Goal: Information Seeking & Learning: Learn about a topic

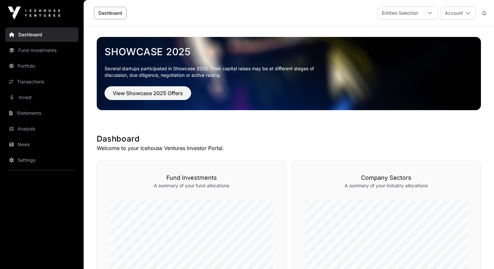
click at [59, 100] on link "Invest" at bounding box center [41, 97] width 73 height 14
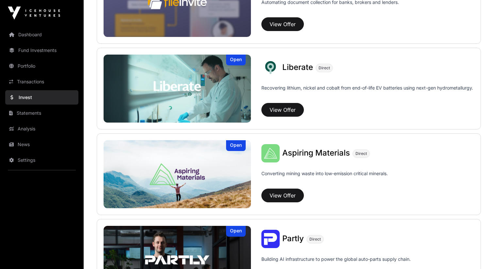
scroll to position [643, 0]
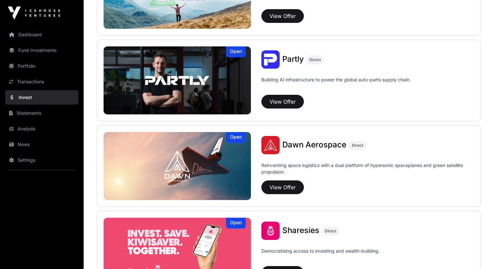
click at [303, 146] on span "Dawn Aerospace" at bounding box center [314, 144] width 64 height 9
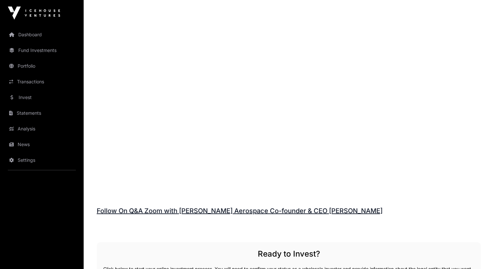
scroll to position [957, 0]
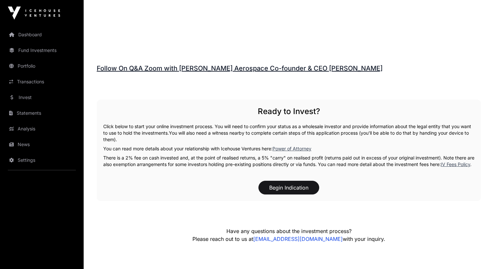
click at [275, 69] on link "Follow On Q&A Zoom with [PERSON_NAME] Aerospace Co-founder & CEO [PERSON_NAME]" at bounding box center [240, 68] width 286 height 8
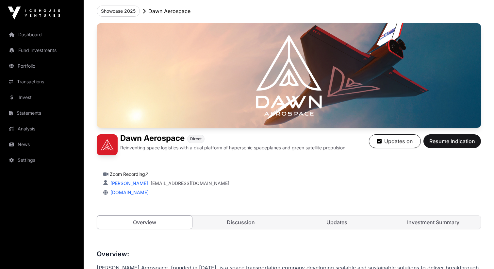
scroll to position [102, 0]
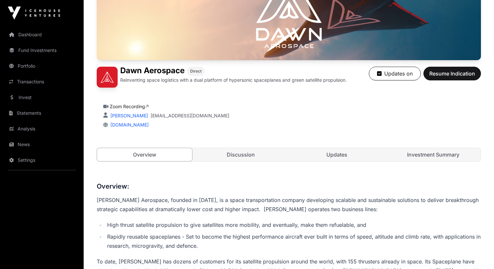
click at [321, 157] on link "Updates" at bounding box center [336, 154] width 95 height 13
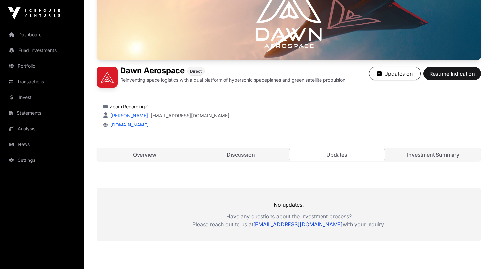
click at [261, 157] on link "Discussion" at bounding box center [240, 154] width 95 height 13
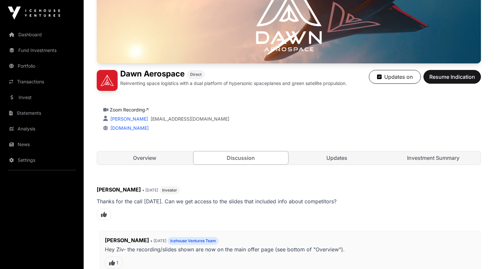
scroll to position [37, 0]
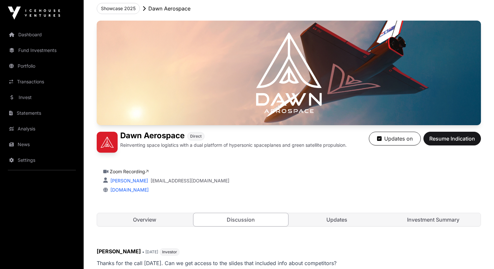
click at [348, 224] on link "Updates" at bounding box center [336, 219] width 95 height 13
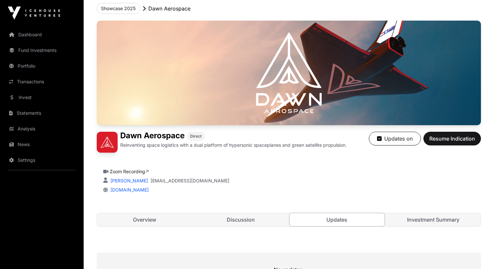
scroll to position [155, 0]
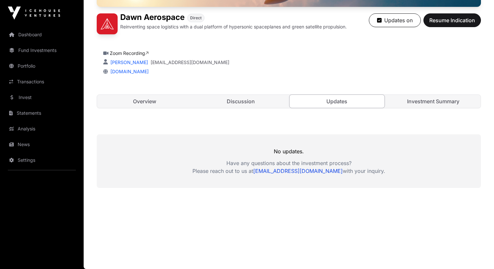
click at [440, 99] on link "Investment Summary" at bounding box center [433, 101] width 95 height 13
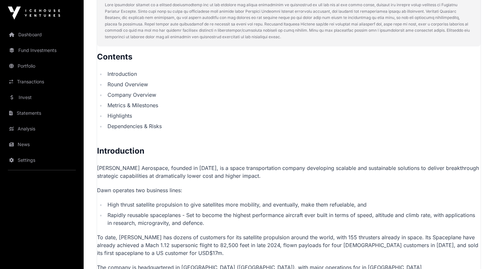
scroll to position [205, 0]
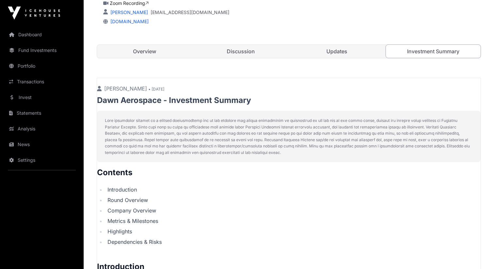
click at [141, 49] on link "Overview" at bounding box center [144, 51] width 95 height 13
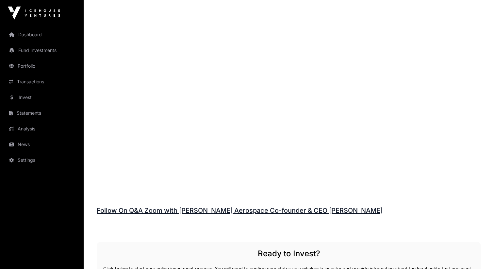
scroll to position [807, 0]
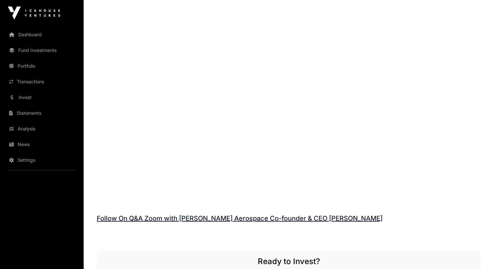
click at [201, 218] on link "Follow On Q&A Zoom with [PERSON_NAME] Aerospace Co-founder & CEO [PERSON_NAME]" at bounding box center [240, 218] width 286 height 8
